Goal: Task Accomplishment & Management: Manage account settings

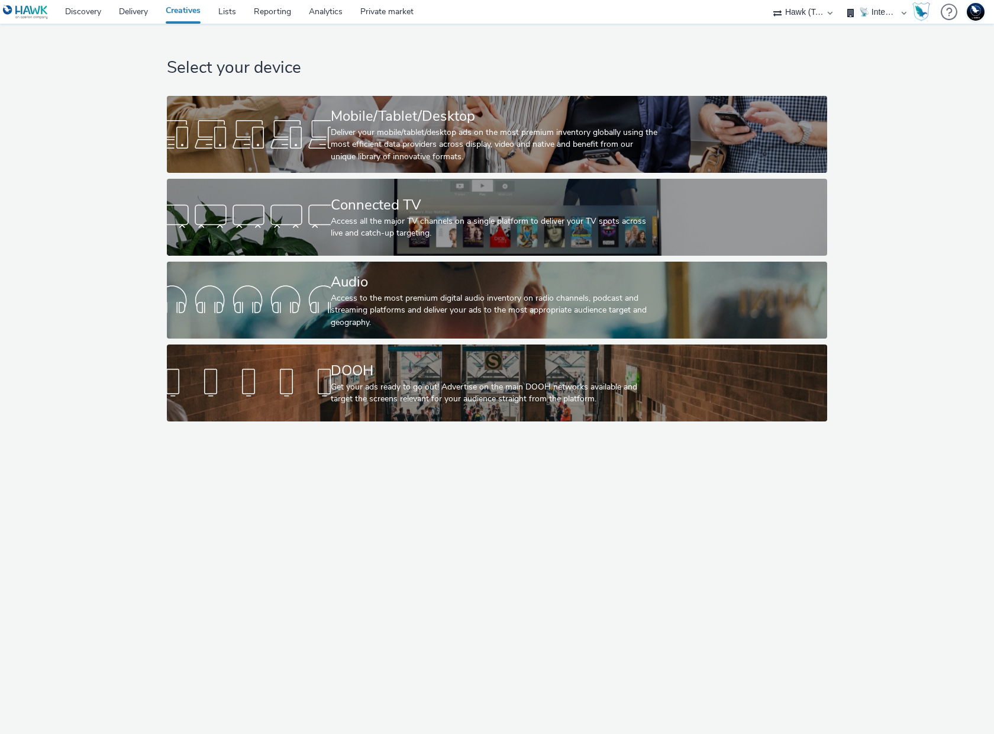
select select "2fc77e36-bb93-4aa3-9dff-dcb08e02eac6"
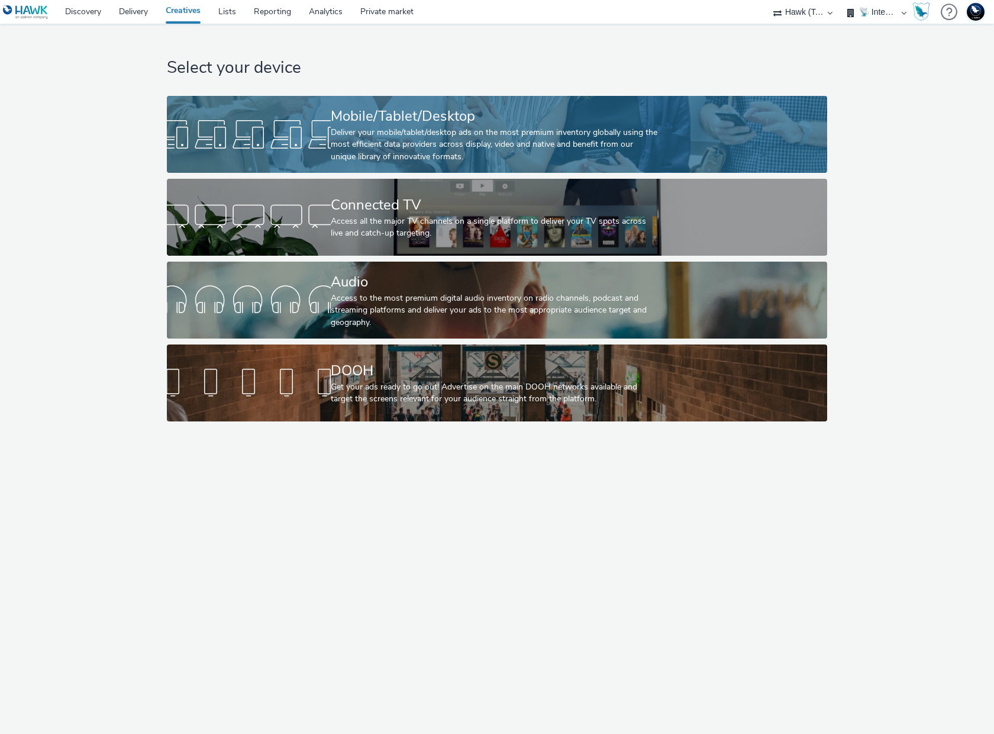
click at [472, 123] on div "Mobile/Tablet/Desktop" at bounding box center [495, 116] width 328 height 21
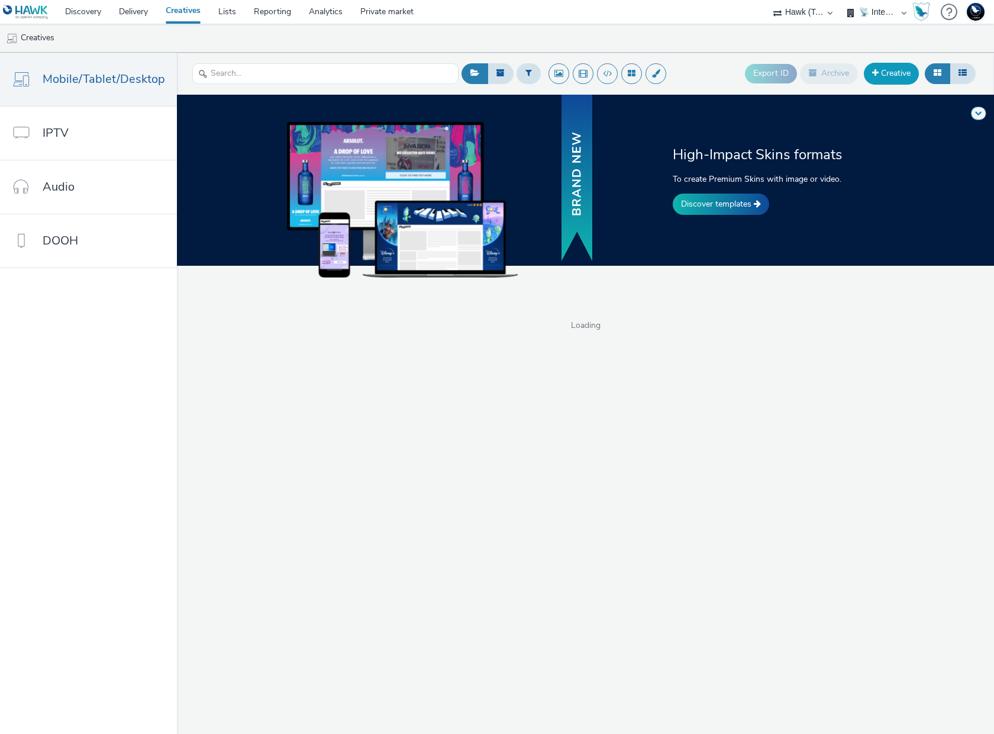
click at [891, 73] on link "Creative" at bounding box center [891, 73] width 55 height 21
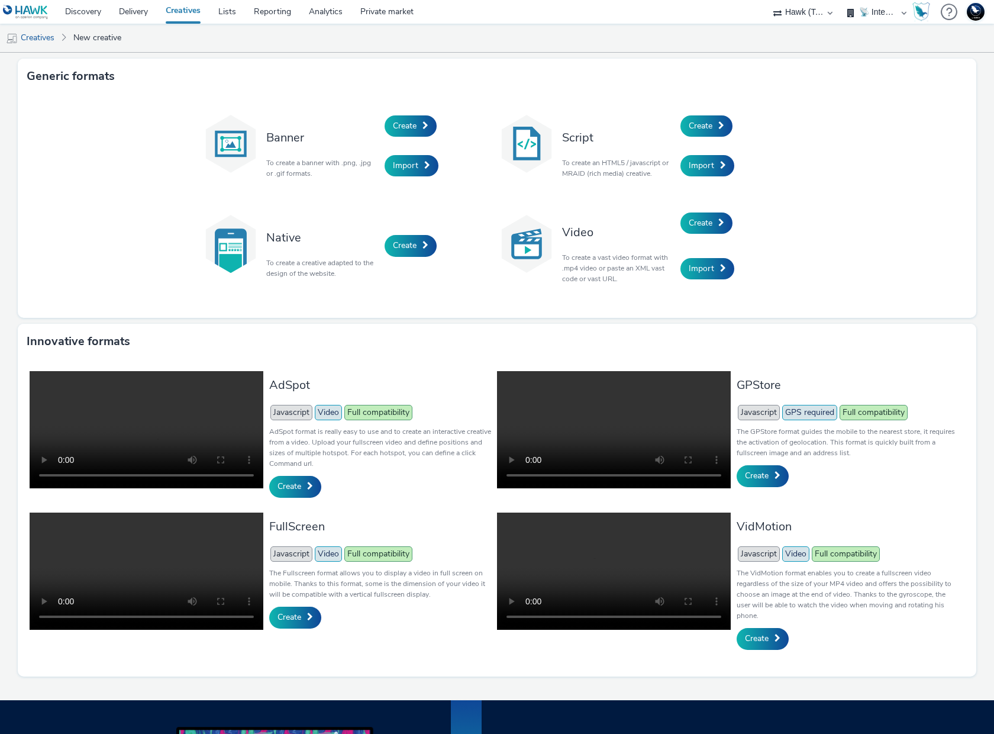
click at [882, 10] on select "🇧🇪 Team BE 🇩🇪 Team DE 🇫🇷 Team FR 🇬🇧 Team UK 🌍 Demonstration 📡 Integration tests…" at bounding box center [876, 12] width 71 height 24
select select "33113945-0fec-4247-9395-fb2ce4d33dcd"
click at [841, 0] on select "🇧🇪 Team BE 🇩🇪 Team DE 🇫🇷 Team FR 🇬🇧 Team UK 🌍 Demonstration 📡 Integration tests…" at bounding box center [876, 12] width 71 height 24
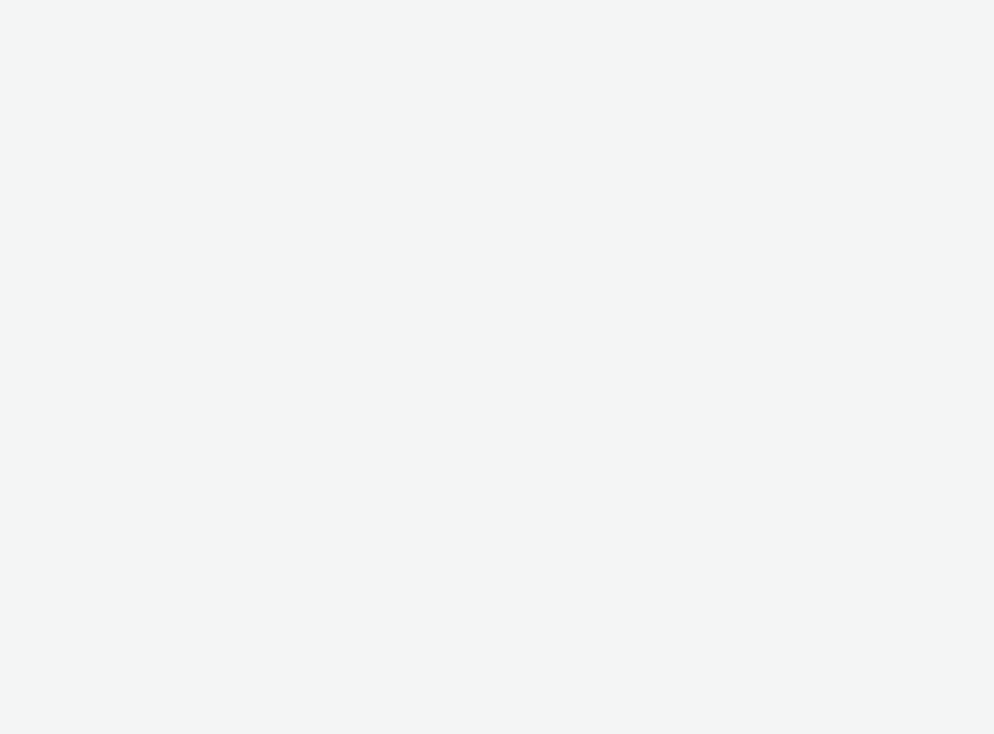
select select "2fc77e36-bb93-4aa3-9dff-dcb08e02eac6"
select select "33113945-0fec-4247-9395-fb2ce4d33dcd"
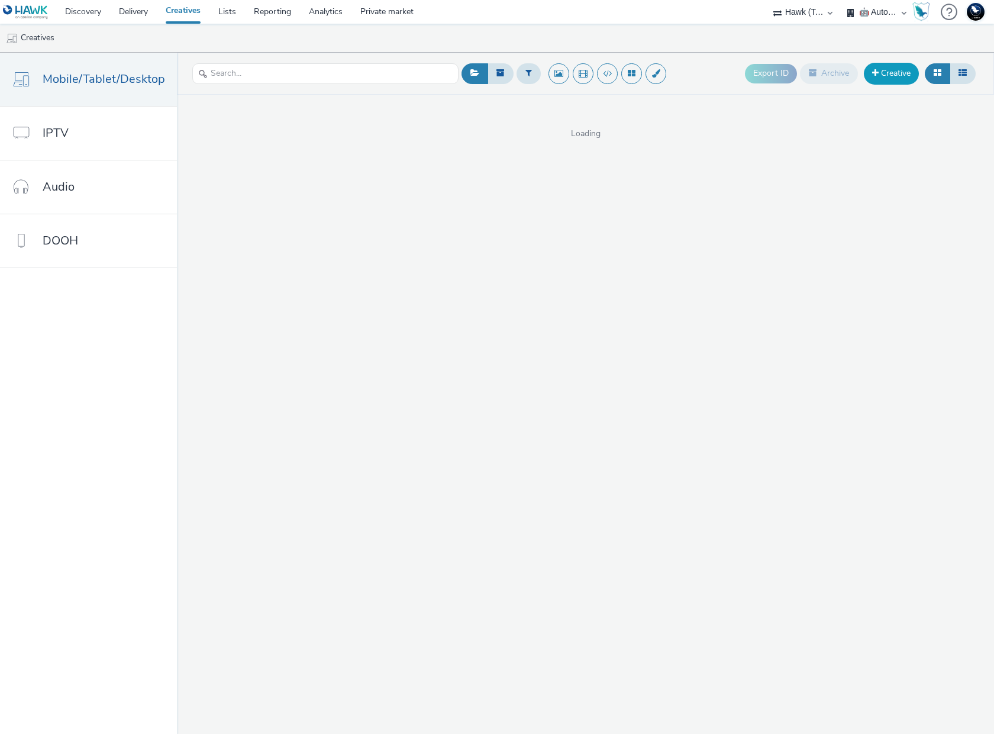
click at [886, 79] on link "Creative" at bounding box center [891, 73] width 55 height 21
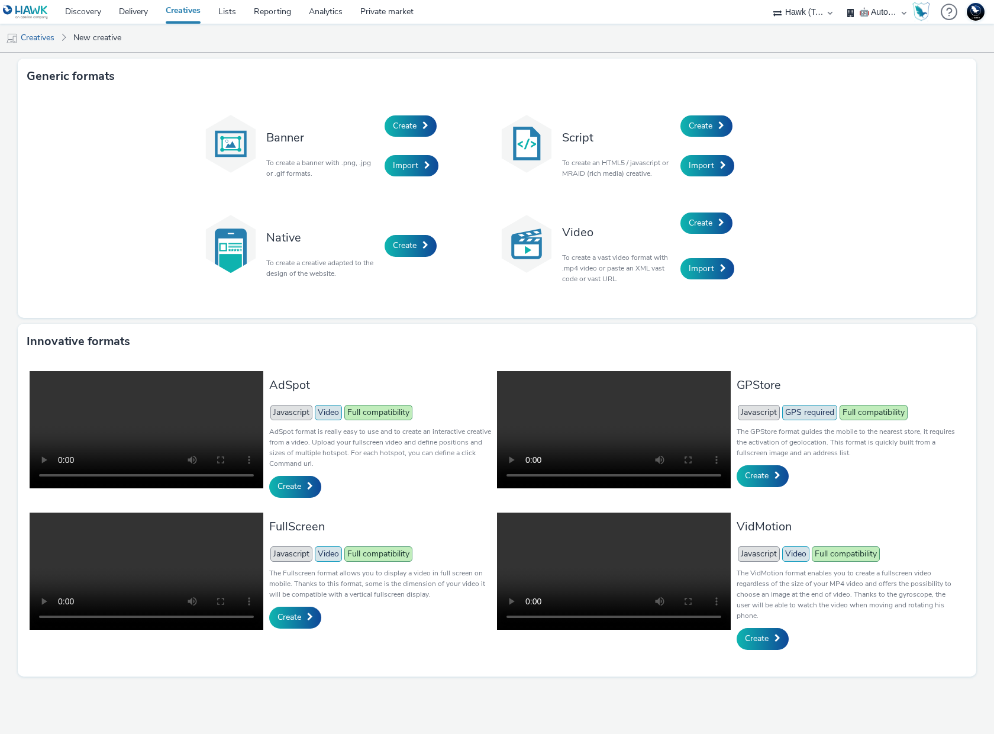
click at [830, 11] on div "75 Media A8 Media Group ABI Media Abkom AB Abovo Ace & Tate Ad-on Media Nordic …" at bounding box center [802, 12] width 71 height 24
click at [806, 11] on select "75 Media A8 Media Group ABI Media Abkom AB Abovo Ace & Tate Ad-on Media Nordic …" at bounding box center [802, 12] width 71 height 24
select select "11a7df10-284f-415c-b52a-427acf4c31ae"
click at [767, 0] on select "75 Media A8 Media Group ABI Media Abkom AB Abovo Ace & Tate Ad-on Media Nordic …" at bounding box center [802, 12] width 71 height 24
select select "7c12fa29-a8d8-4fb9-bd0a-71d566a14e2a"
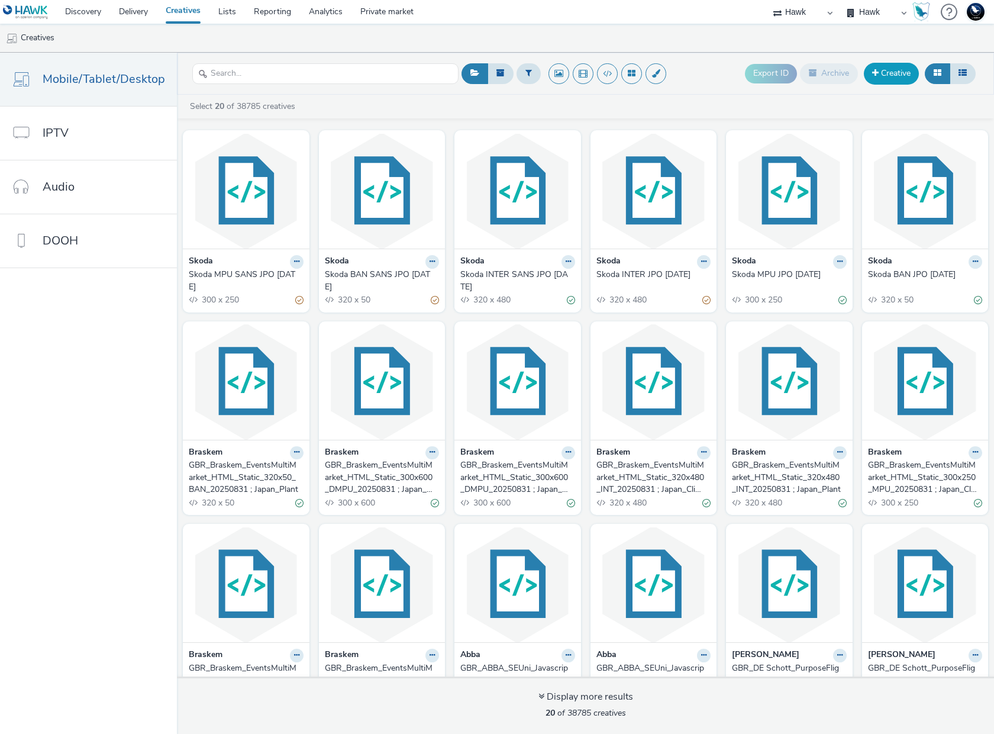
click at [883, 77] on link "Creative" at bounding box center [891, 73] width 55 height 21
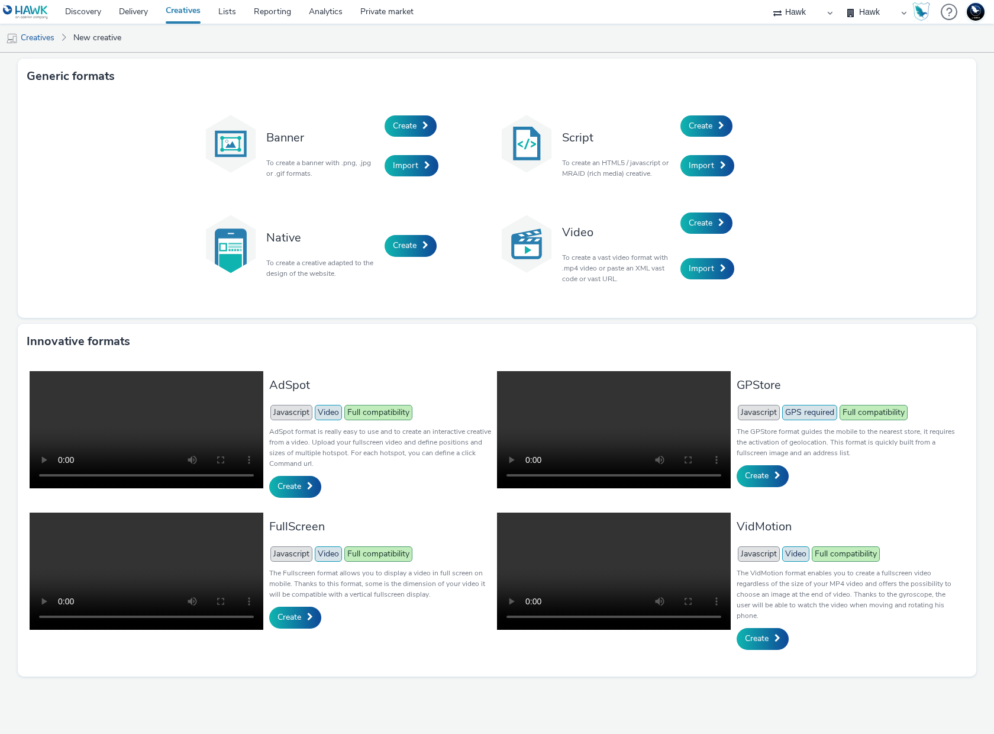
click at [824, 10] on select "75 Media A8 Media Group ABI Media Abkom AB Abovo Ace & [PERSON_NAME] Ad-on Medi…" at bounding box center [802, 12] width 71 height 24
select select "2aeef340-6995-4966-9581-b1faa6259703"
click at [838, 0] on select "75 Media A8 Media Group ABI Media Abkom AB Abovo Ace & Tate Ad-on Media Nordic …" at bounding box center [802, 12] width 71 height 24
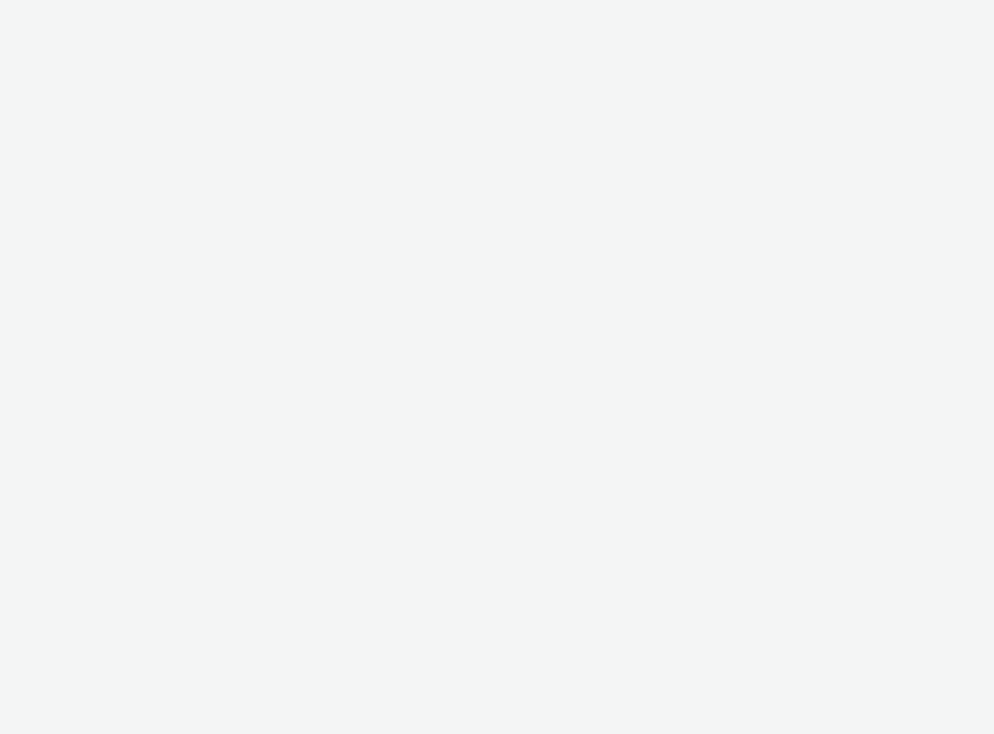
select select "2aeef340-6995-4966-9581-b1faa6259703"
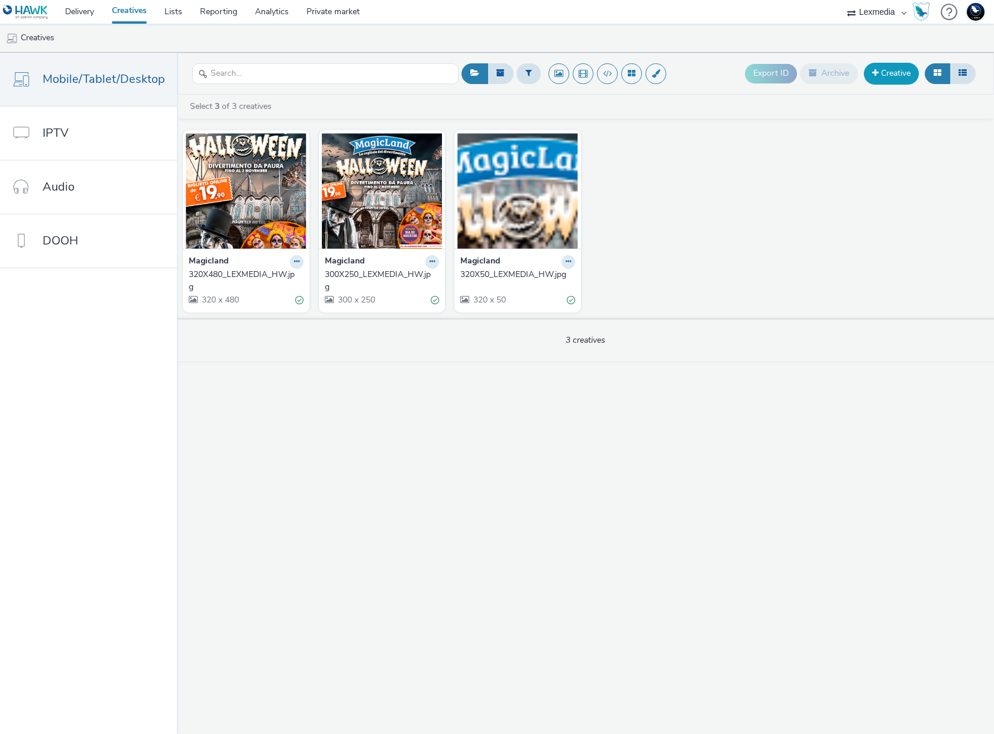
click at [887, 73] on link "Creative" at bounding box center [891, 73] width 55 height 21
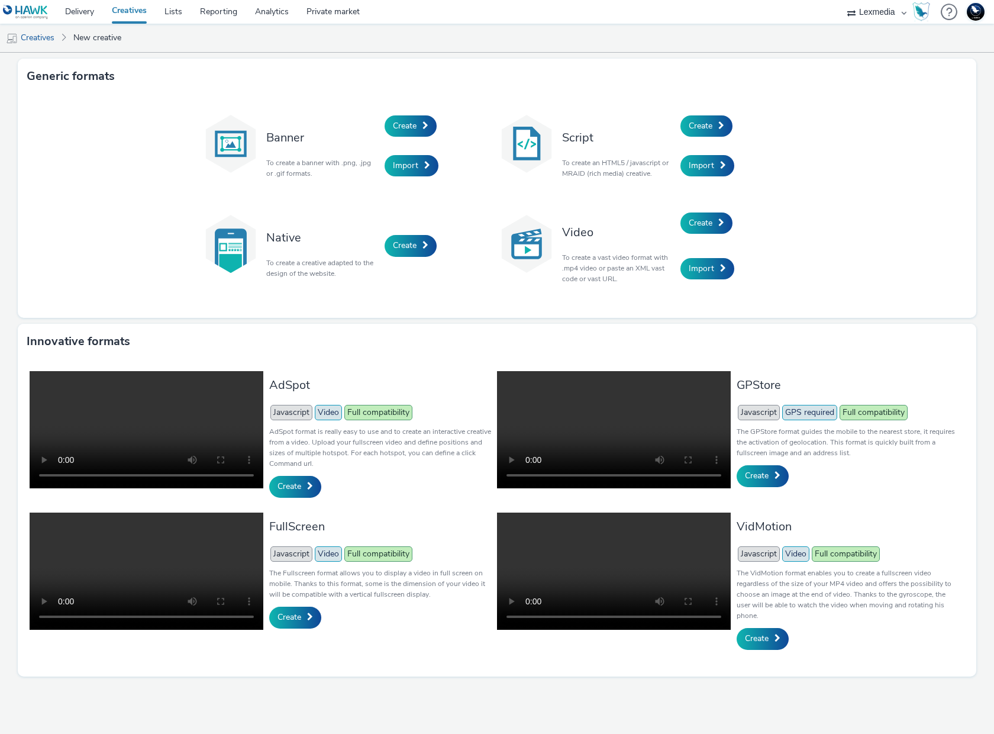
click at [975, 15] on img at bounding box center [976, 12] width 18 height 18
click at [916, 111] on link "Sign out" at bounding box center [921, 113] width 133 height 24
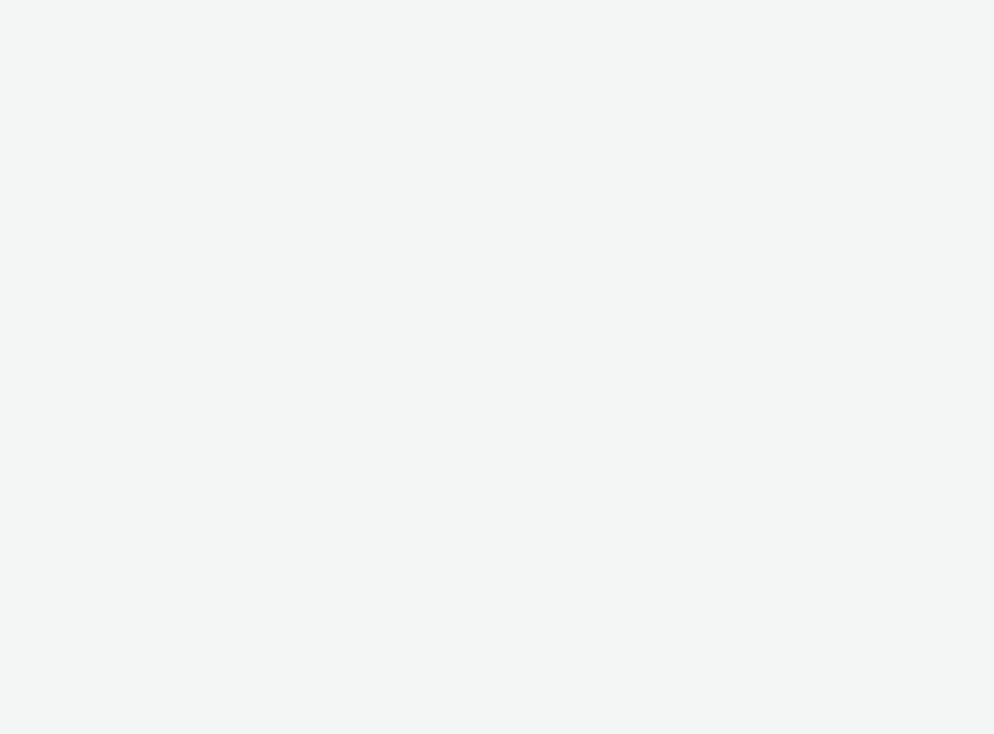
select select "33113945-0fec-4247-9395-fb2ce4d33dcd"
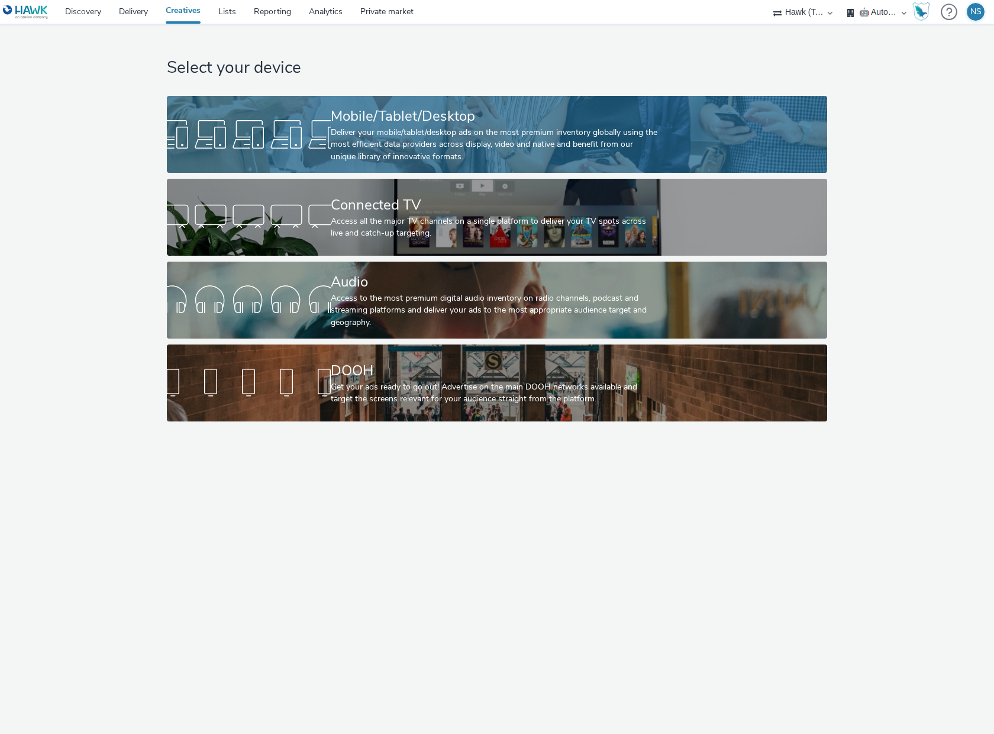
click at [393, 119] on div "Mobile/Tablet/Desktop" at bounding box center [495, 116] width 328 height 21
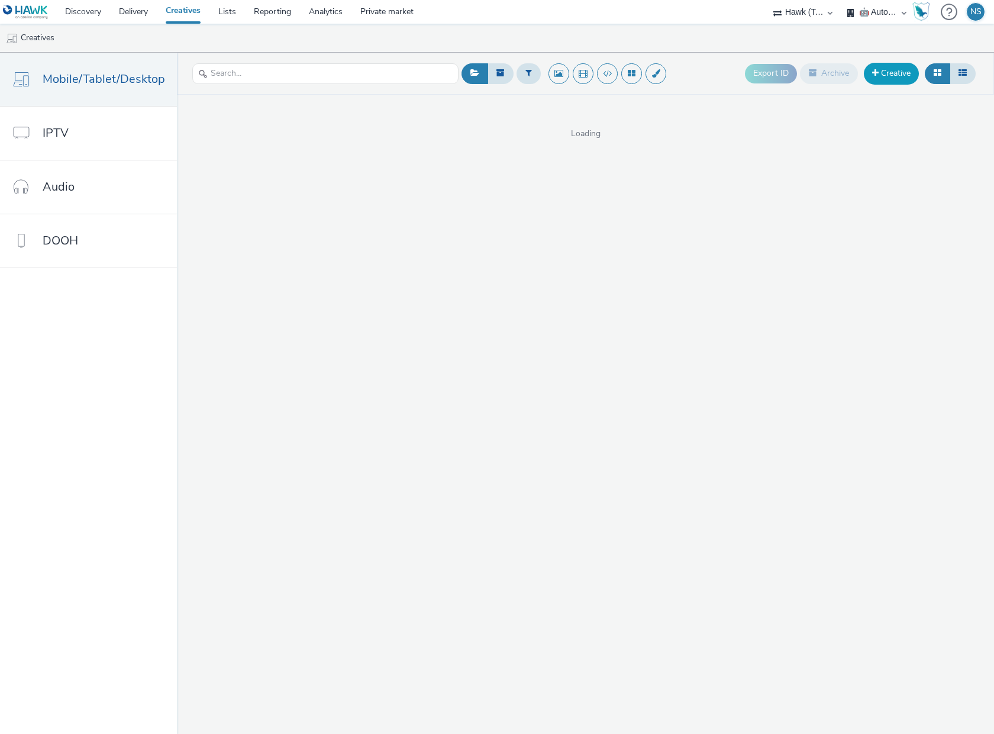
click at [903, 73] on link "Creative" at bounding box center [891, 73] width 55 height 21
